Goal: Go to known website: Access a specific website the user already knows

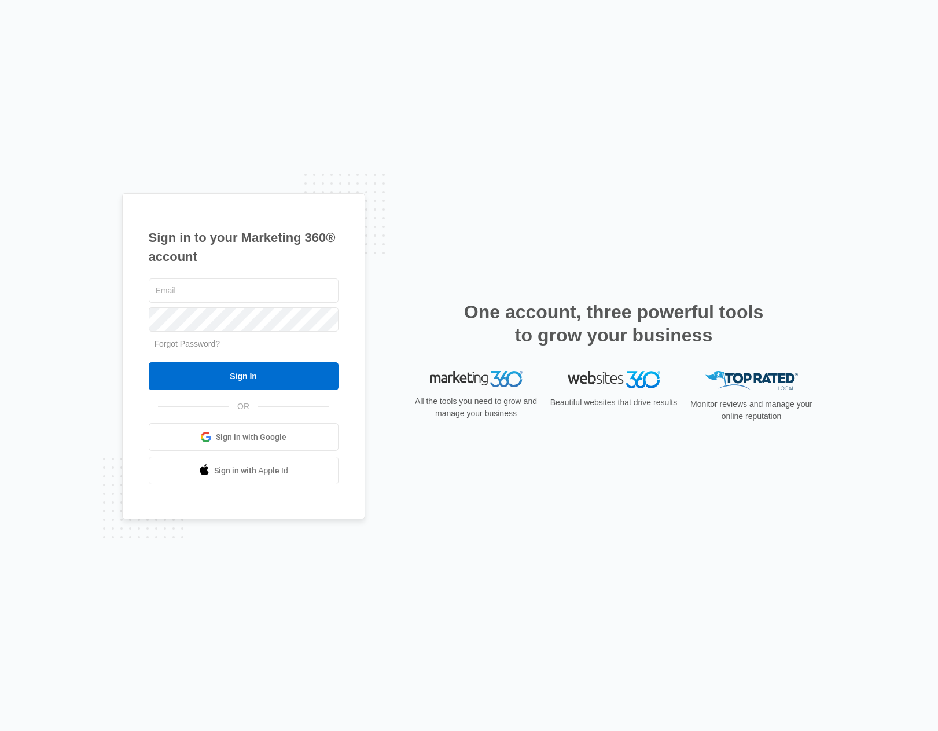
type input "[PERSON_NAME][DOMAIN_NAME][EMAIL_ADDRESS][PERSON_NAME][DOMAIN_NAME]"
click at [265, 377] on input "Sign In" at bounding box center [244, 376] width 190 height 28
